Goal: Information Seeking & Learning: Learn about a topic

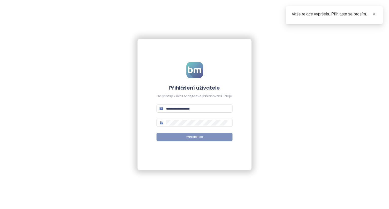
type input "**********"
click at [188, 139] on span "Přihlásit se" at bounding box center [194, 137] width 16 height 5
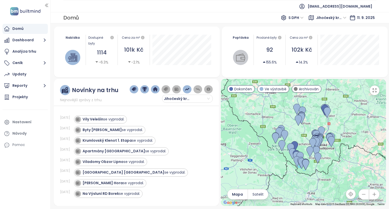
click at [375, 92] on icon "button" at bounding box center [374, 90] width 5 height 5
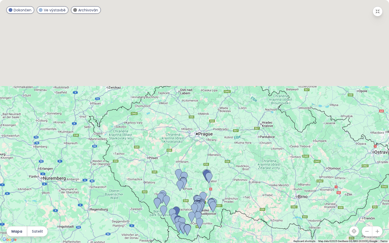
drag, startPoint x: 237, startPoint y: 141, endPoint x: 230, endPoint y: 197, distance: 56.9
click at [237, 201] on div at bounding box center [194, 121] width 389 height 243
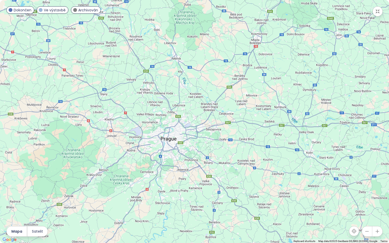
click at [380, 12] on icon "button" at bounding box center [377, 11] width 5 height 5
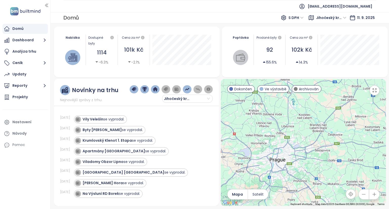
drag, startPoint x: 22, startPoint y: 38, endPoint x: 19, endPoint y: 29, distance: 9.2
click at [22, 38] on button "Dashboard" at bounding box center [25, 40] width 45 height 10
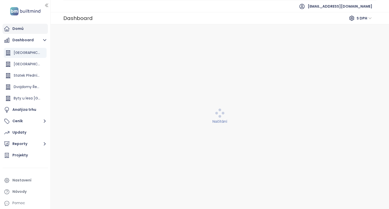
click at [18, 29] on div "Domů" at bounding box center [17, 29] width 11 height 6
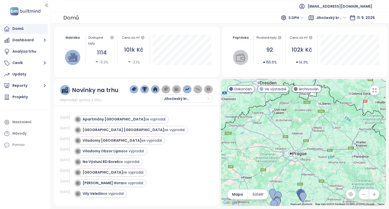
drag, startPoint x: 310, startPoint y: 114, endPoint x: 288, endPoint y: 187, distance: 76.5
click at [288, 187] on div at bounding box center [303, 142] width 165 height 127
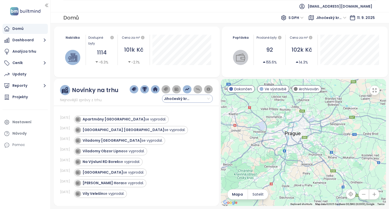
click at [207, 100] on input "search" at bounding box center [187, 99] width 45 height 8
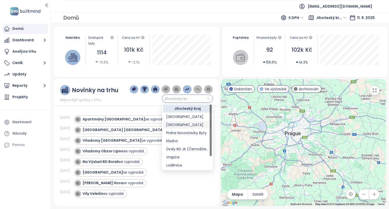
click at [181, 125] on div "[GEOGRAPHIC_DATA]" at bounding box center [187, 125] width 43 height 6
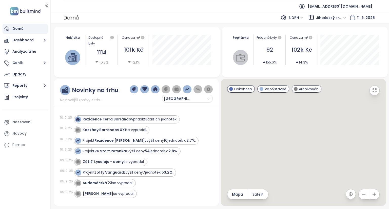
click at [374, 92] on icon "button" at bounding box center [374, 90] width 5 height 5
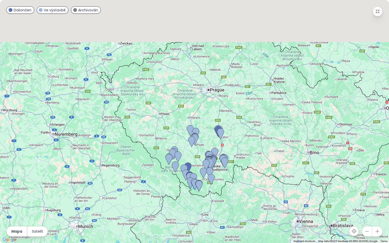
drag, startPoint x: 182, startPoint y: 102, endPoint x: 199, endPoint y: 118, distance: 23.1
click at [184, 121] on div at bounding box center [194, 121] width 389 height 243
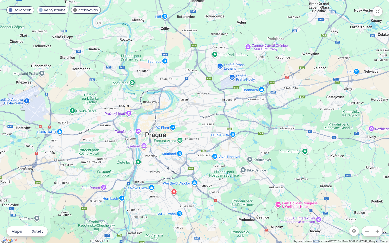
click at [377, 14] on button "button" at bounding box center [377, 11] width 10 height 10
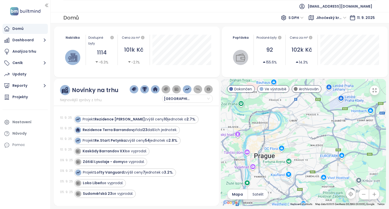
drag, startPoint x: 242, startPoint y: 88, endPoint x: 273, endPoint y: 89, distance: 31.2
click at [241, 88] on span "Dokončen" at bounding box center [243, 89] width 18 height 6
click at [273, 89] on span "Ve výstavbě" at bounding box center [276, 89] width 22 height 6
click at [273, 90] on span "Ve výstavbě" at bounding box center [276, 89] width 22 height 6
click at [244, 88] on span "Dokončen" at bounding box center [243, 89] width 18 height 6
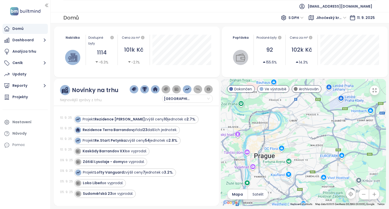
click at [310, 87] on span "Archivován" at bounding box center [309, 89] width 20 height 6
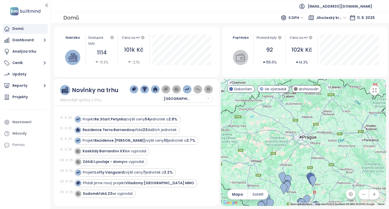
drag, startPoint x: 347, startPoint y: 113, endPoint x: 336, endPoint y: 175, distance: 62.8
click at [336, 175] on div at bounding box center [303, 142] width 165 height 127
click at [345, 14] on span "Jihočeský kraj" at bounding box center [331, 18] width 30 height 8
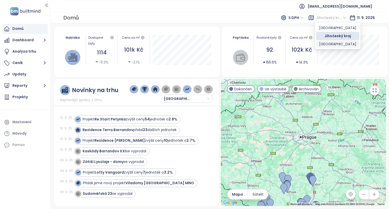
click at [325, 46] on div "[GEOGRAPHIC_DATA]" at bounding box center [337, 44] width 37 height 6
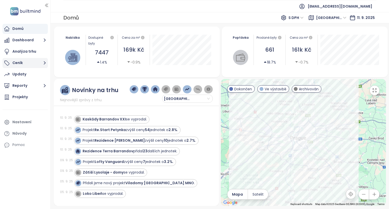
click at [15, 61] on button "Ceník" at bounding box center [25, 63] width 45 height 10
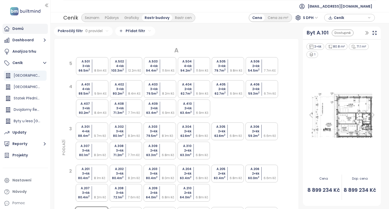
click at [19, 30] on div "Domů" at bounding box center [17, 29] width 11 height 6
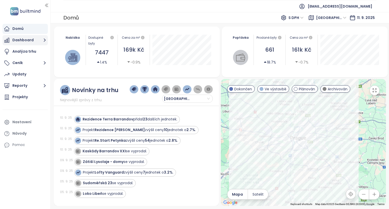
click at [29, 39] on button "Dashboard" at bounding box center [25, 40] width 45 height 10
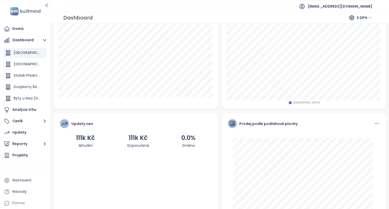
scroll to position [127, 0]
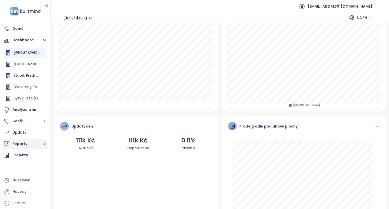
click at [22, 142] on button "Reporty" at bounding box center [25, 144] width 45 height 10
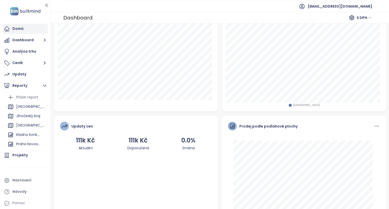
click at [15, 29] on div "Domů" at bounding box center [17, 29] width 11 height 6
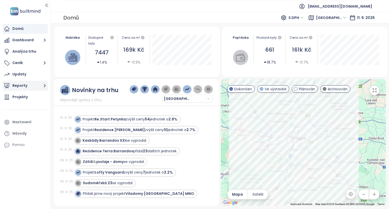
click at [35, 85] on button "Reporty" at bounding box center [25, 86] width 45 height 10
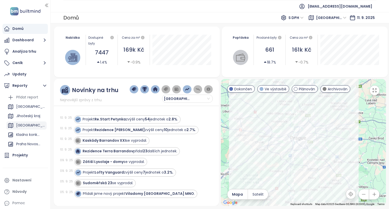
click at [26, 127] on div "[GEOGRAPHIC_DATA]" at bounding box center [30, 125] width 29 height 6
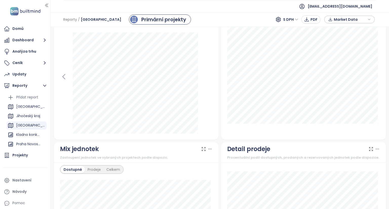
scroll to position [295, 0]
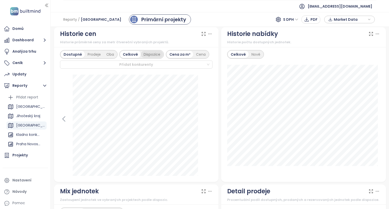
click at [149, 55] on div "Dispozice" at bounding box center [152, 54] width 22 height 7
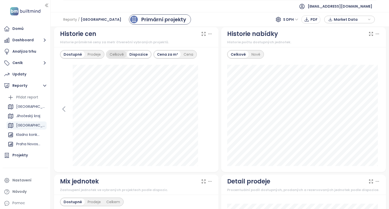
click at [113, 53] on div "Celkově" at bounding box center [117, 54] width 20 height 7
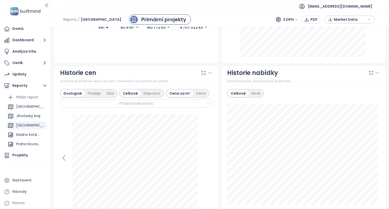
scroll to position [278, 0]
